Goal: Information Seeking & Learning: Find specific fact

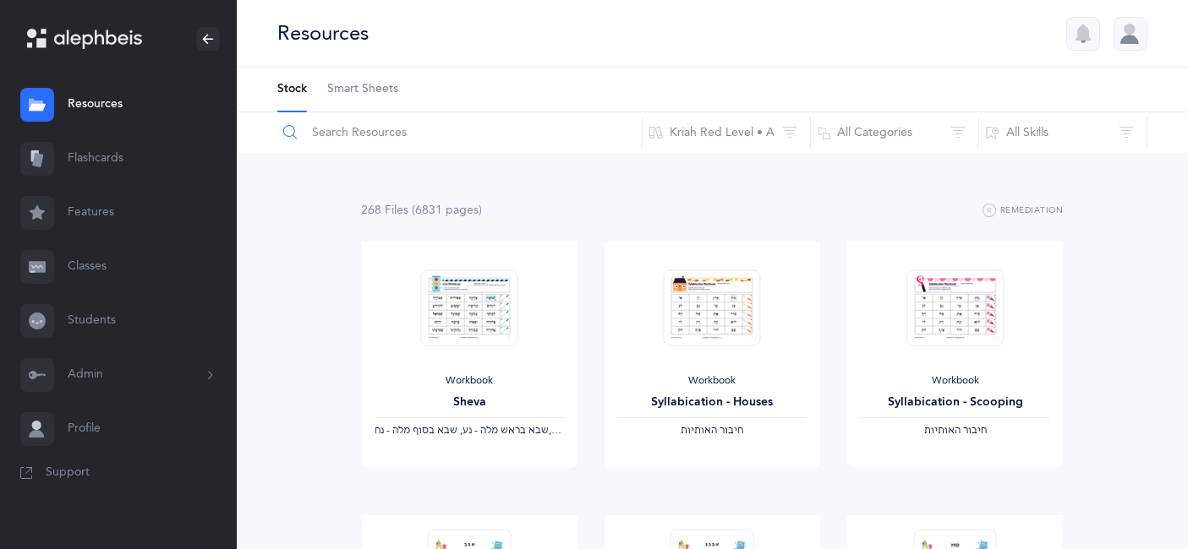
click at [347, 144] on input "text" at bounding box center [459, 132] width 366 height 41
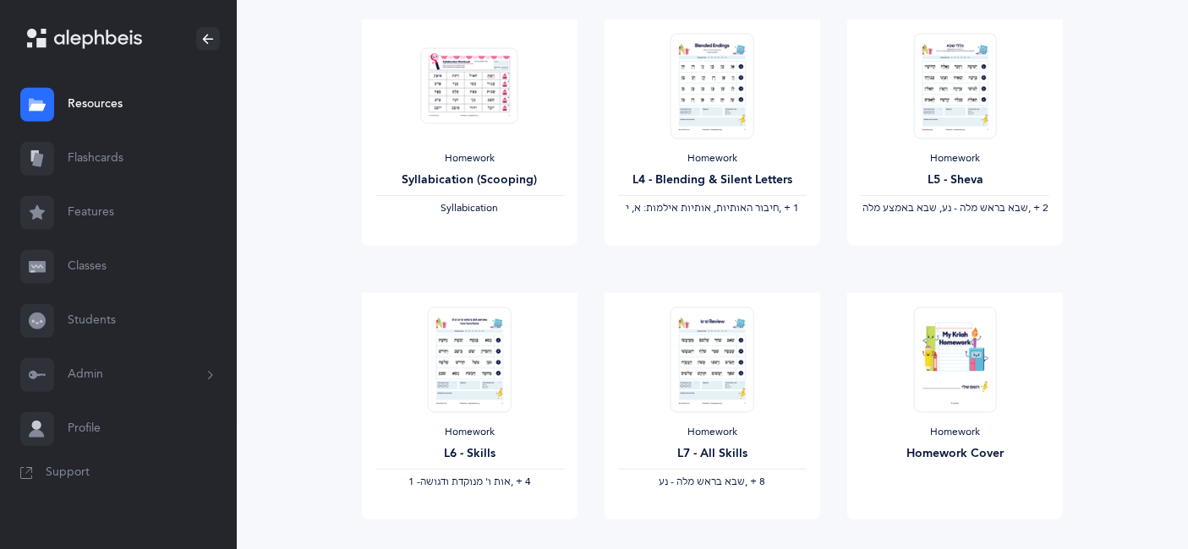
scroll to position [780, 0]
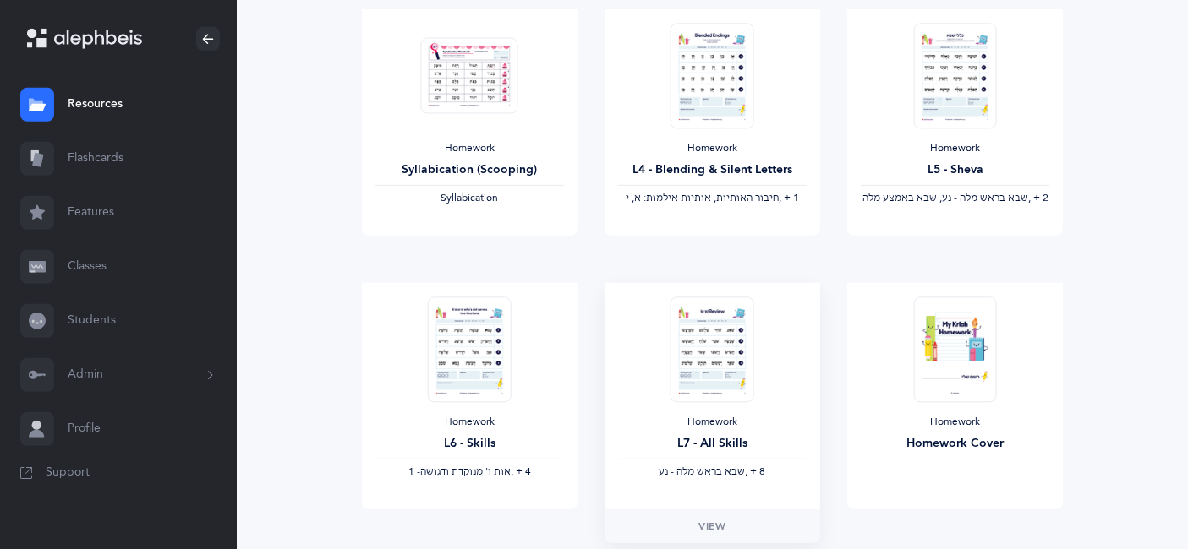
click at [725, 347] on img at bounding box center [711, 350] width 83 height 106
click at [712, 527] on span "View" at bounding box center [711, 526] width 27 height 15
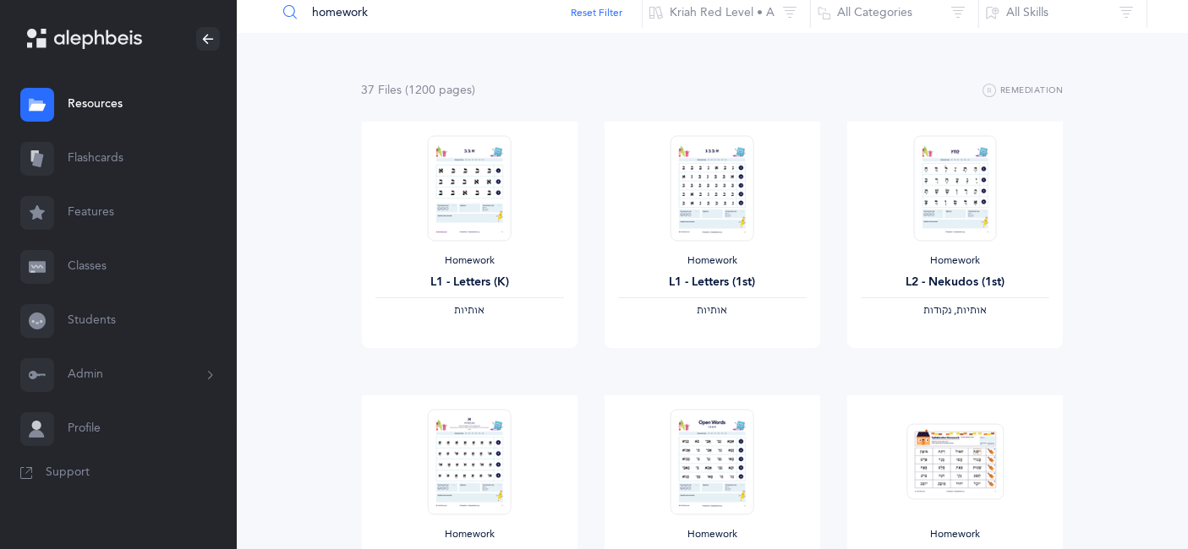
scroll to position [0, 0]
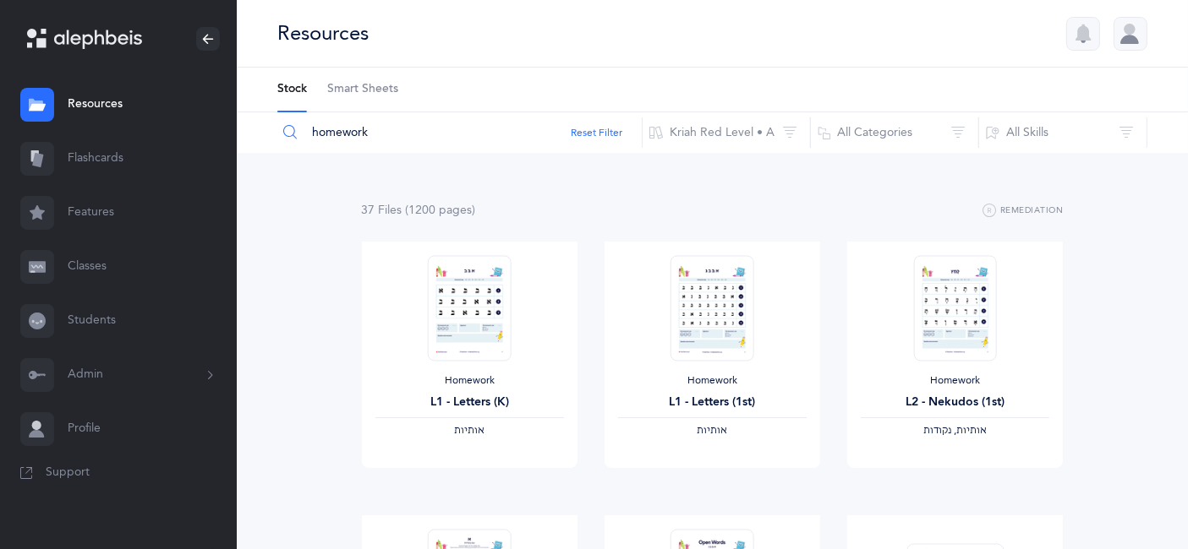
click at [407, 136] on input "homework" at bounding box center [459, 132] width 366 height 41
type input "h"
type input "teacher"
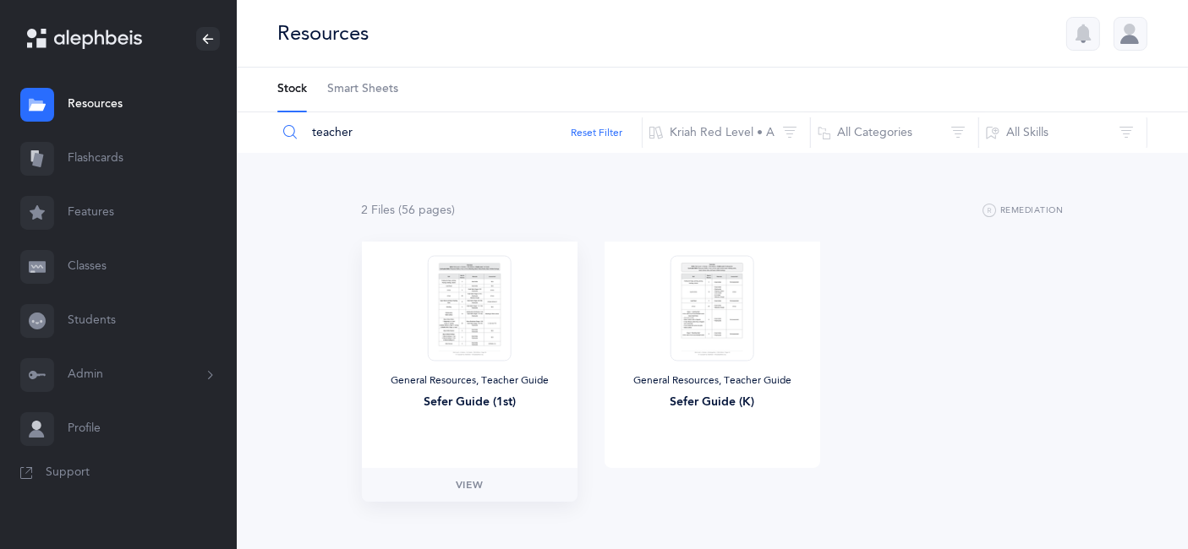
click at [504, 396] on div "Sefer Guide (1st)" at bounding box center [469, 403] width 188 height 18
click at [459, 471] on link "View" at bounding box center [470, 485] width 216 height 34
